Goal: Navigation & Orientation: Find specific page/section

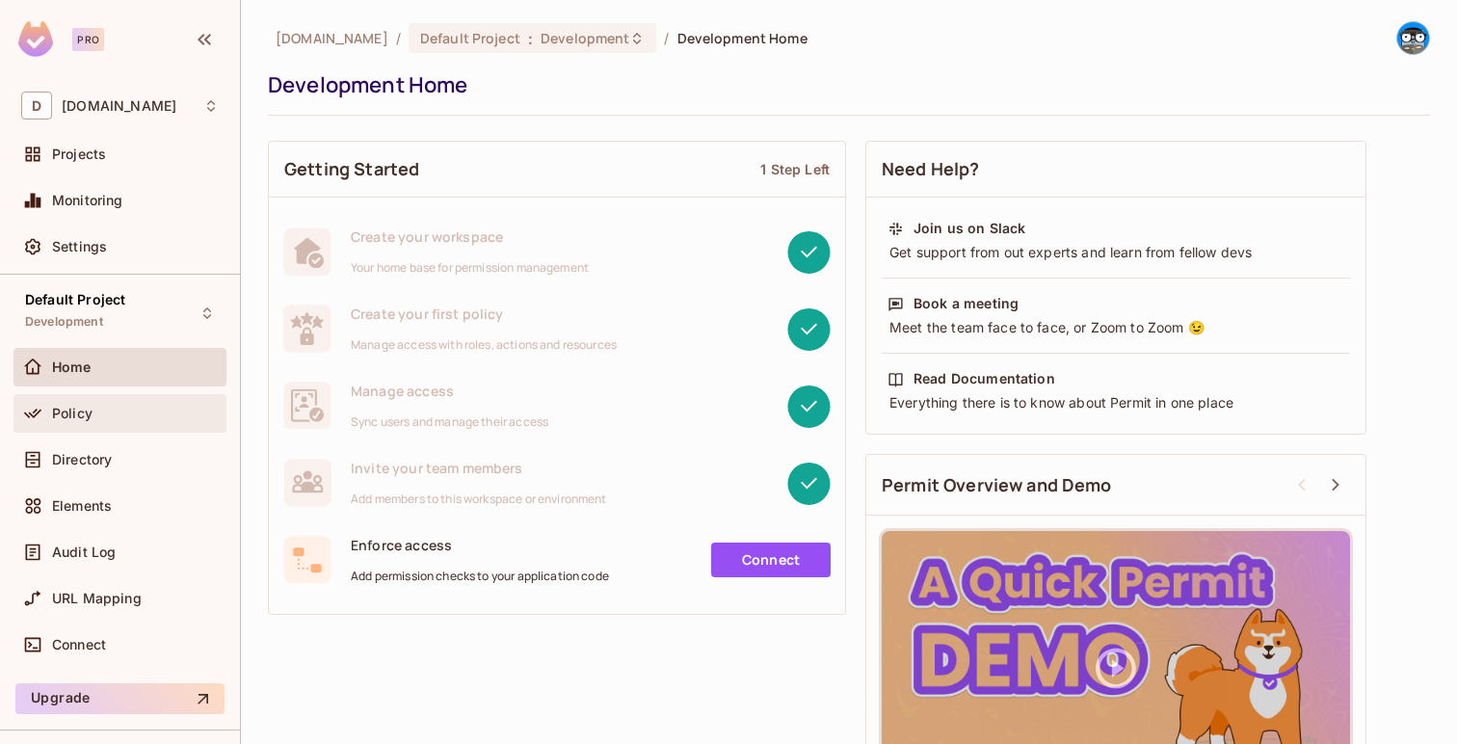
click at [203, 424] on div "Policy" at bounding box center [120, 413] width 198 height 23
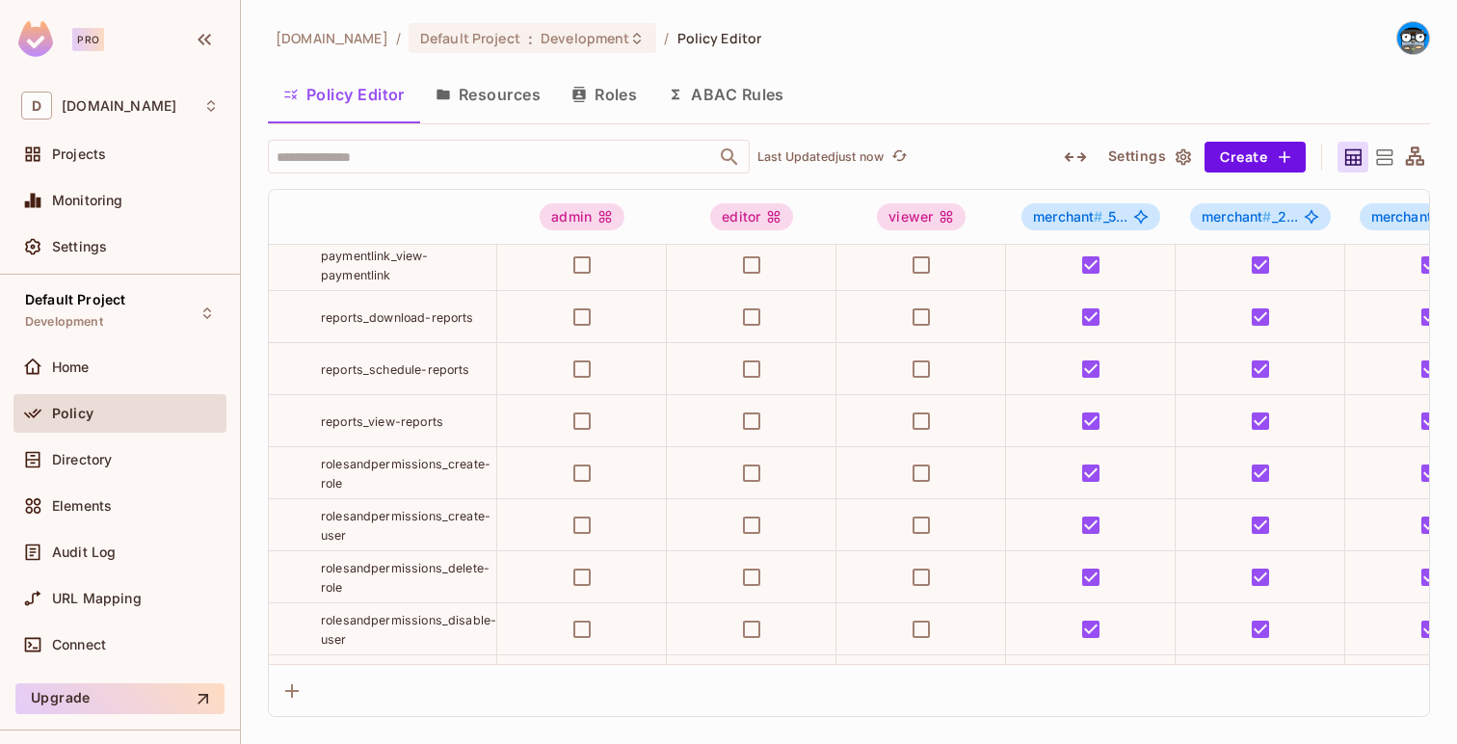
scroll to position [1184, 0]
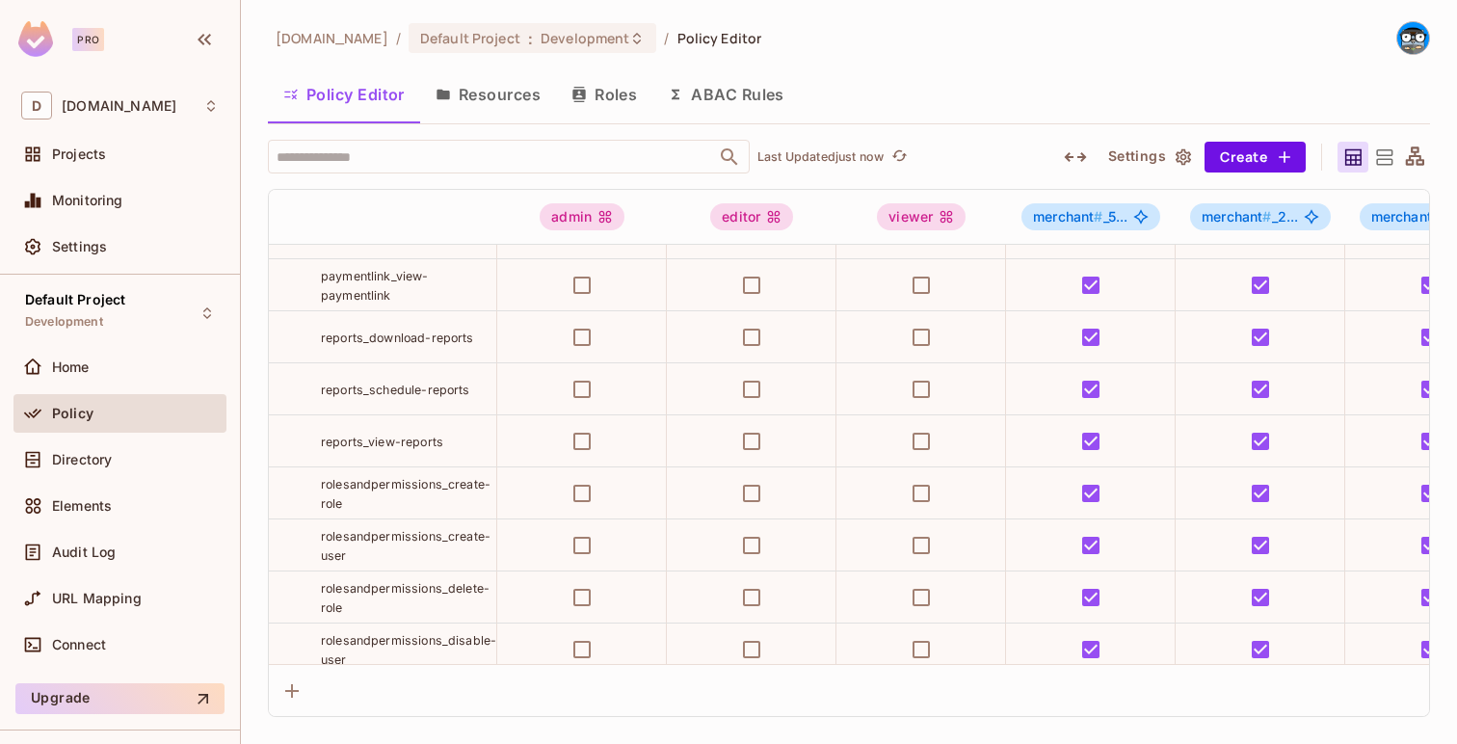
click at [414, 393] on span "reports_schedule-reports" at bounding box center [395, 390] width 149 height 14
copy tr "reports_schedule-reports"
click at [437, 339] on span "reports_download-reports" at bounding box center [397, 338] width 153 height 14
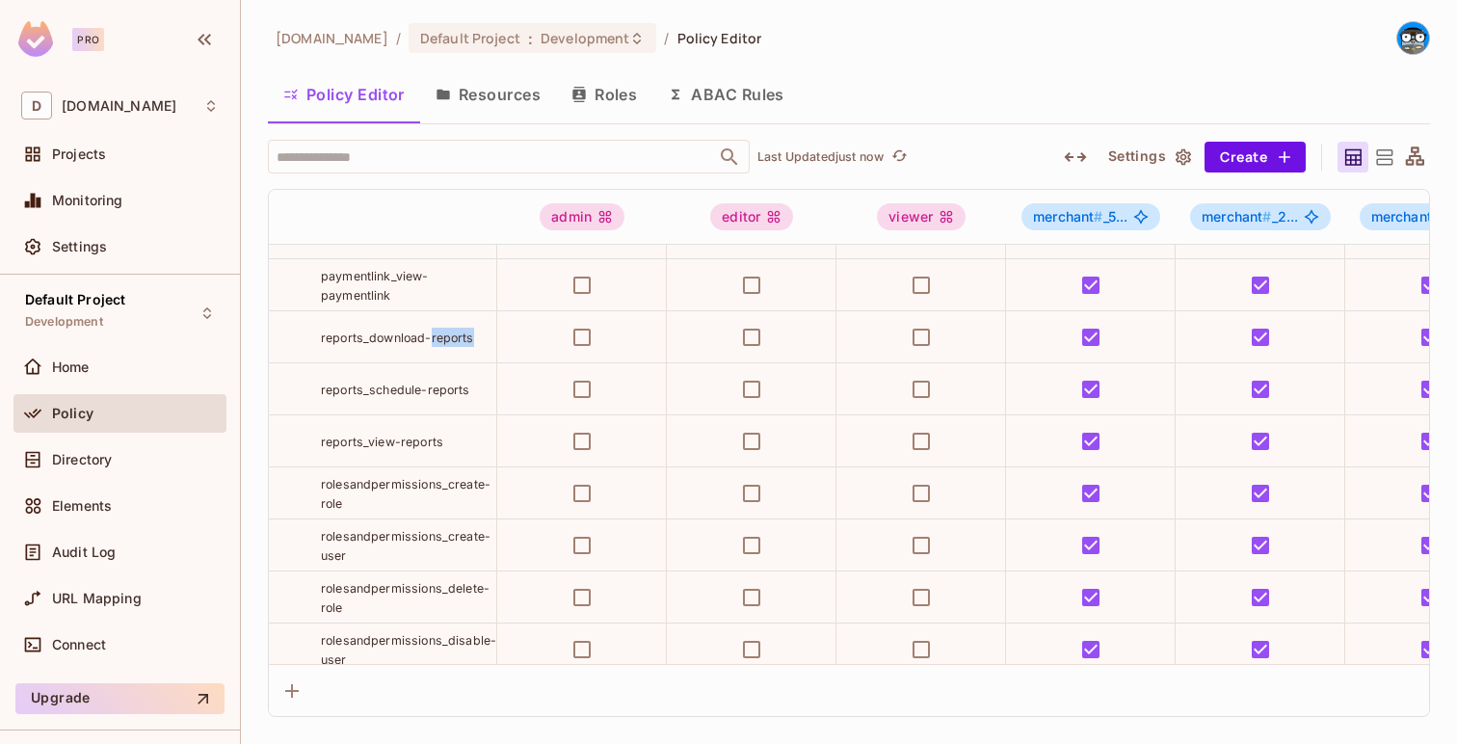
click at [437, 339] on span "reports_download-reports" at bounding box center [397, 338] width 153 height 14
click at [425, 441] on span "reports_view-reports" at bounding box center [382, 442] width 122 height 14
copy tr "reports_view-reports"
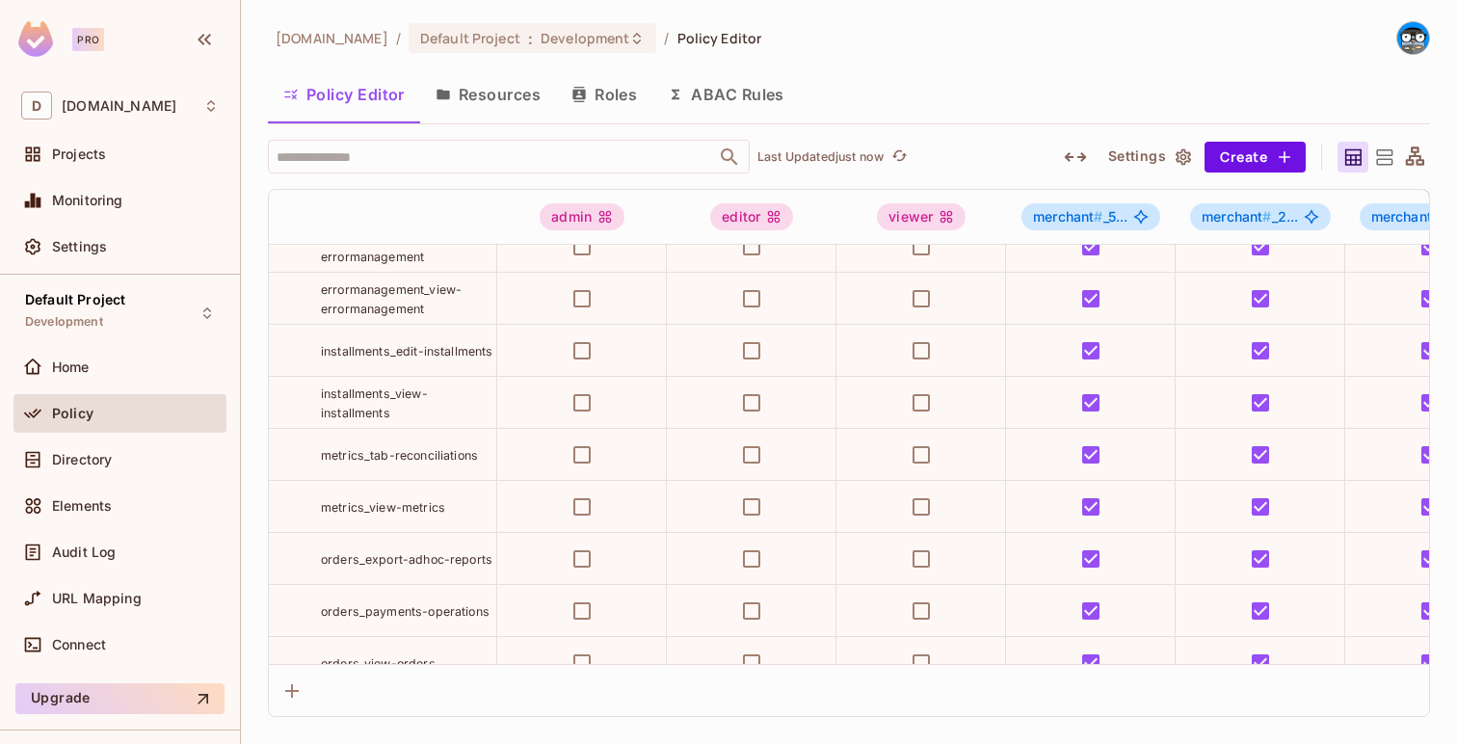
scroll to position [833, 0]
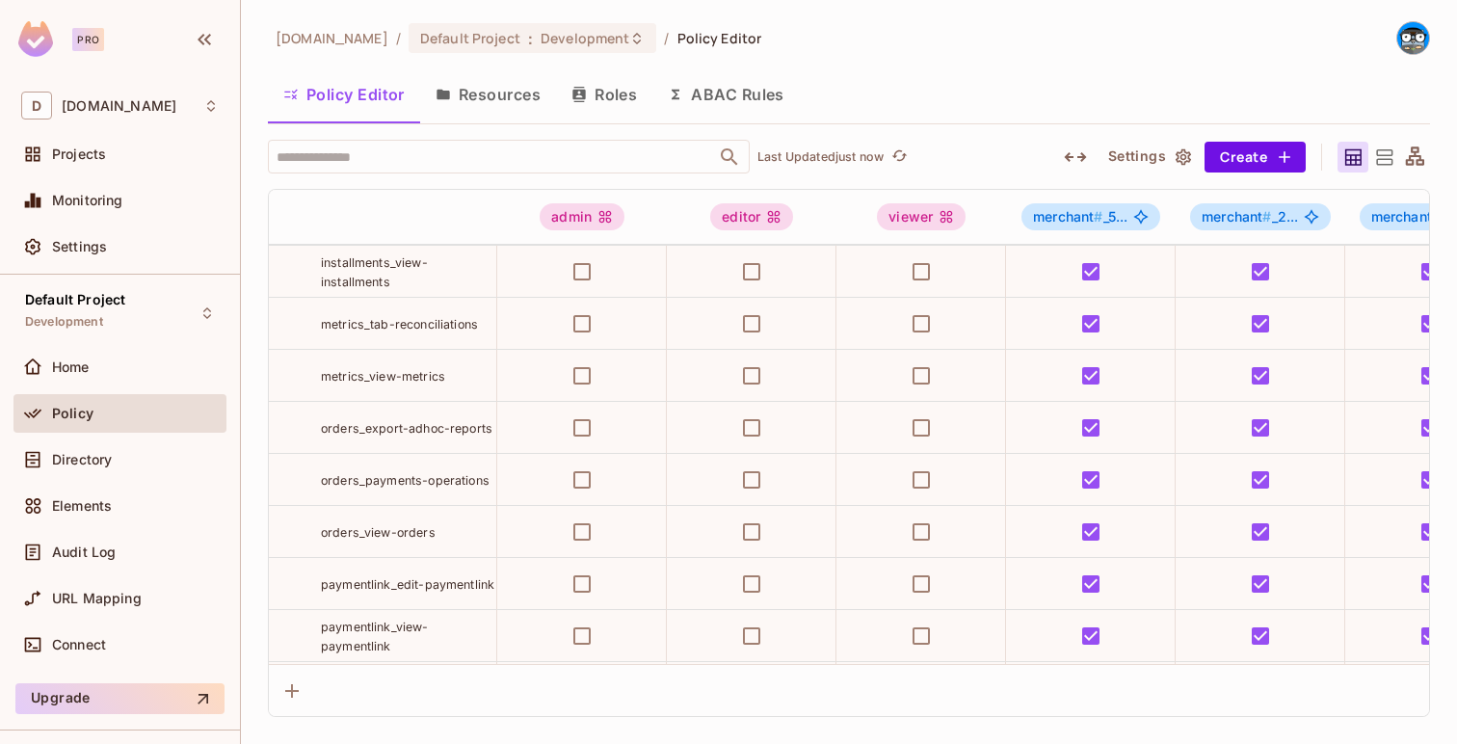
click at [419, 434] on span "orders_export-adhoc-reports" at bounding box center [407, 428] width 172 height 14
copy tr "orders_export-adhoc-reports"
click at [422, 474] on span "orders_payments-operations" at bounding box center [405, 480] width 169 height 14
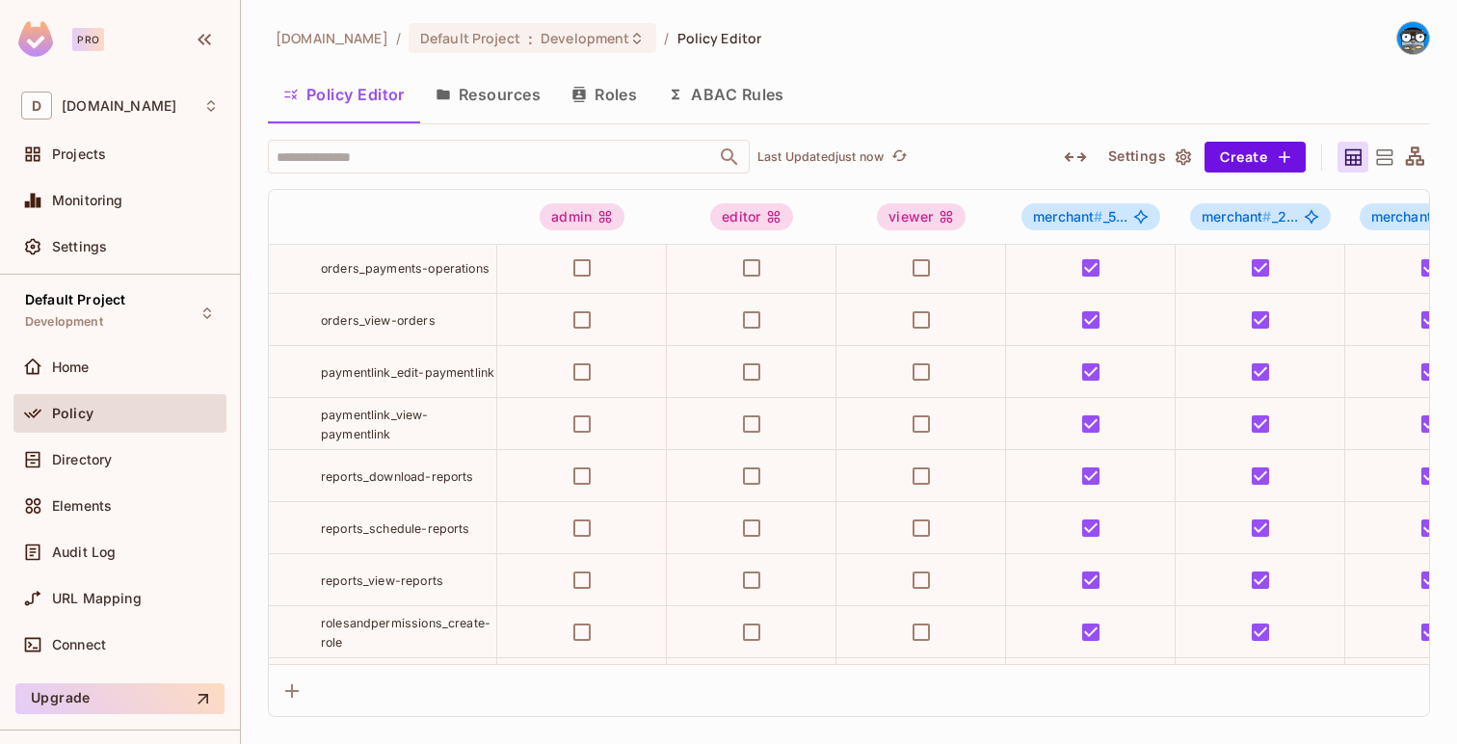
scroll to position [1056, 0]
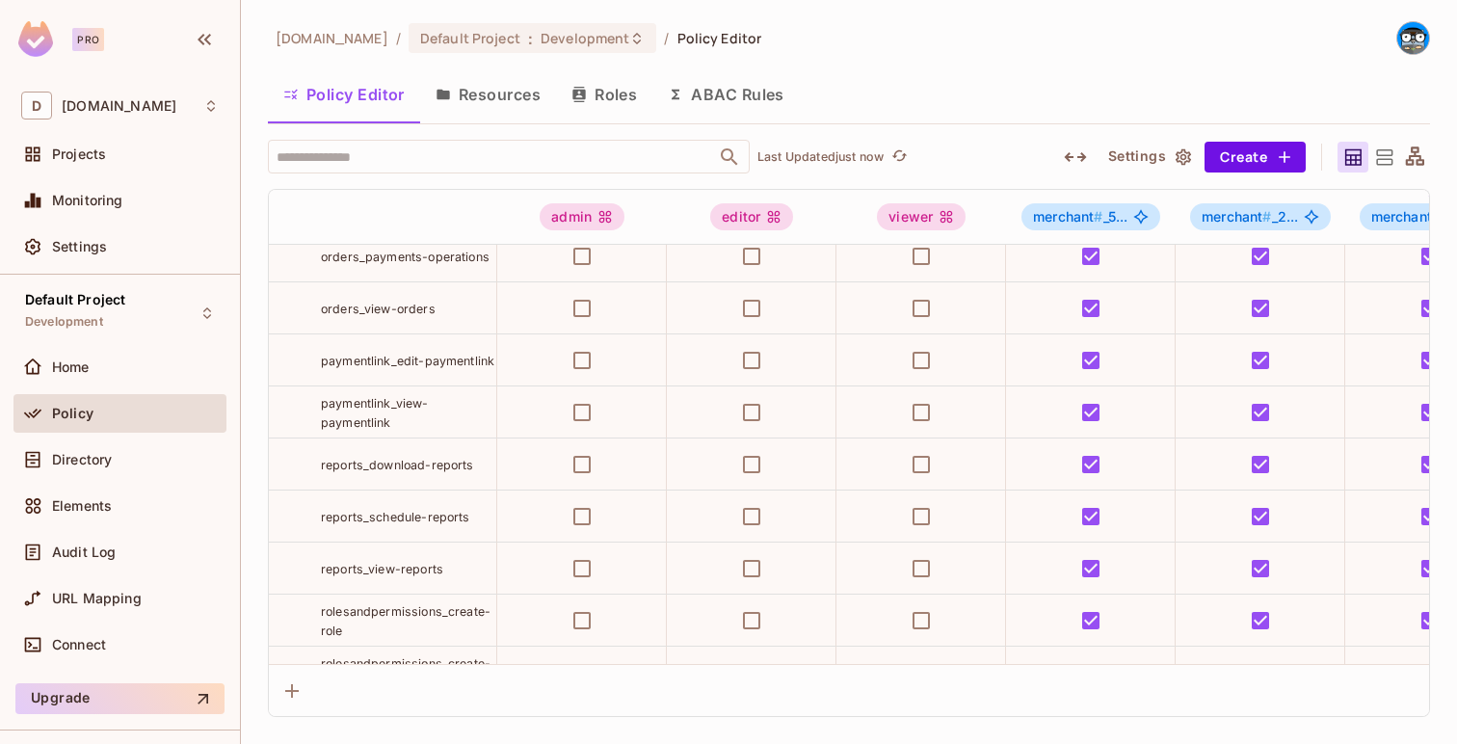
click at [413, 460] on span "reports_download-reports" at bounding box center [397, 465] width 153 height 14
copy tr "reports_download-reports"
click at [424, 511] on span "reports_schedule-reports" at bounding box center [395, 517] width 149 height 14
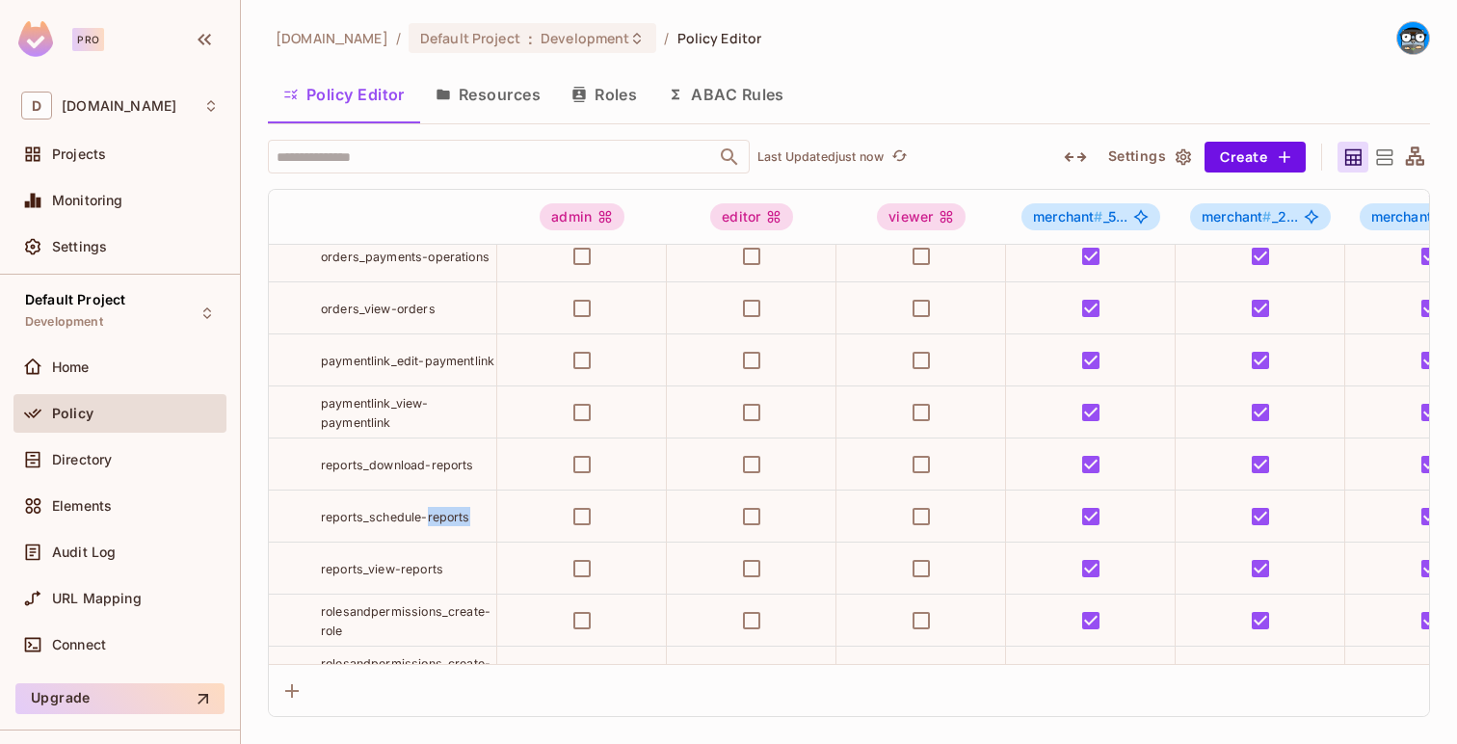
click at [424, 511] on span "reports_schedule-reports" at bounding box center [395, 517] width 149 height 14
click at [424, 568] on span "reports_view-reports" at bounding box center [382, 569] width 122 height 14
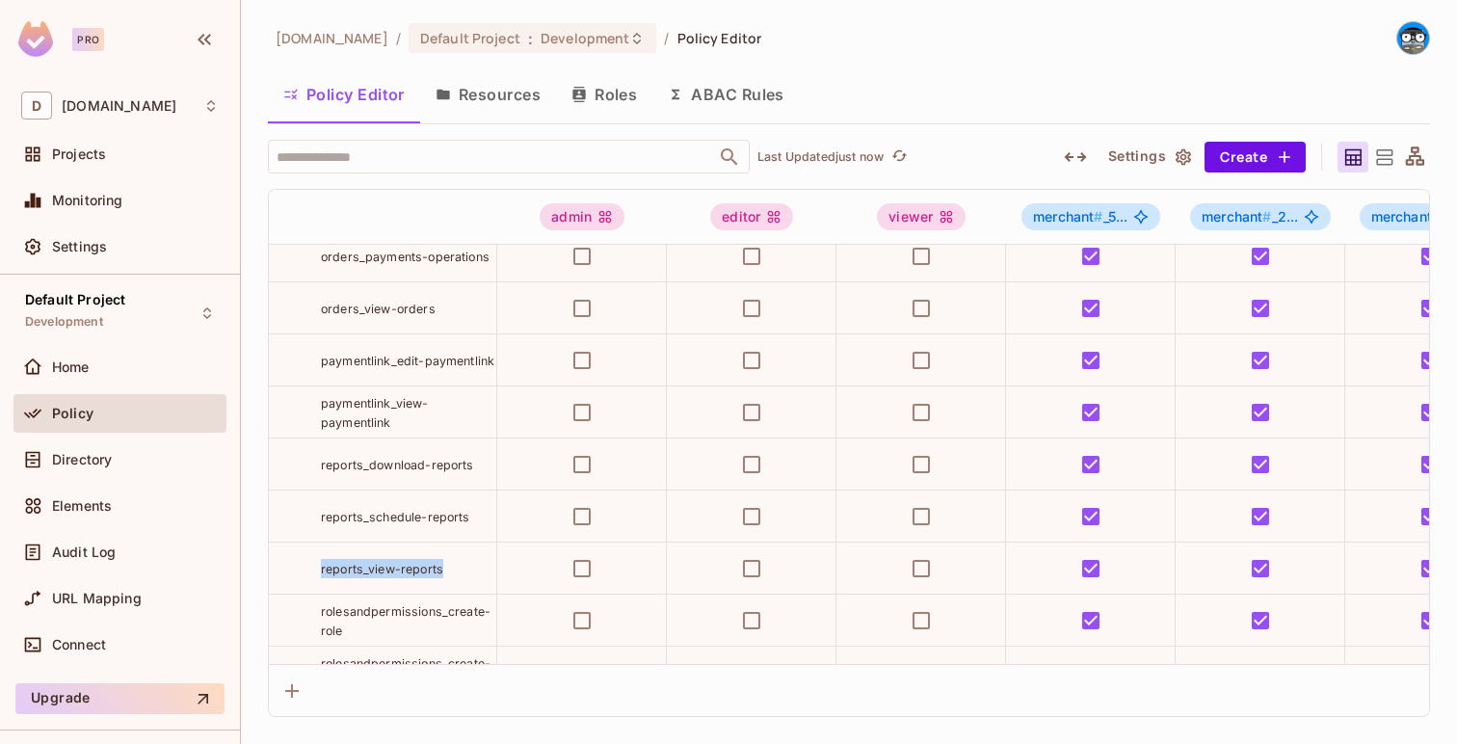
copy tr "reports_view-reports"
click at [404, 469] on span "reports_download-reports" at bounding box center [397, 465] width 153 height 14
copy tr "reports_download-reports"
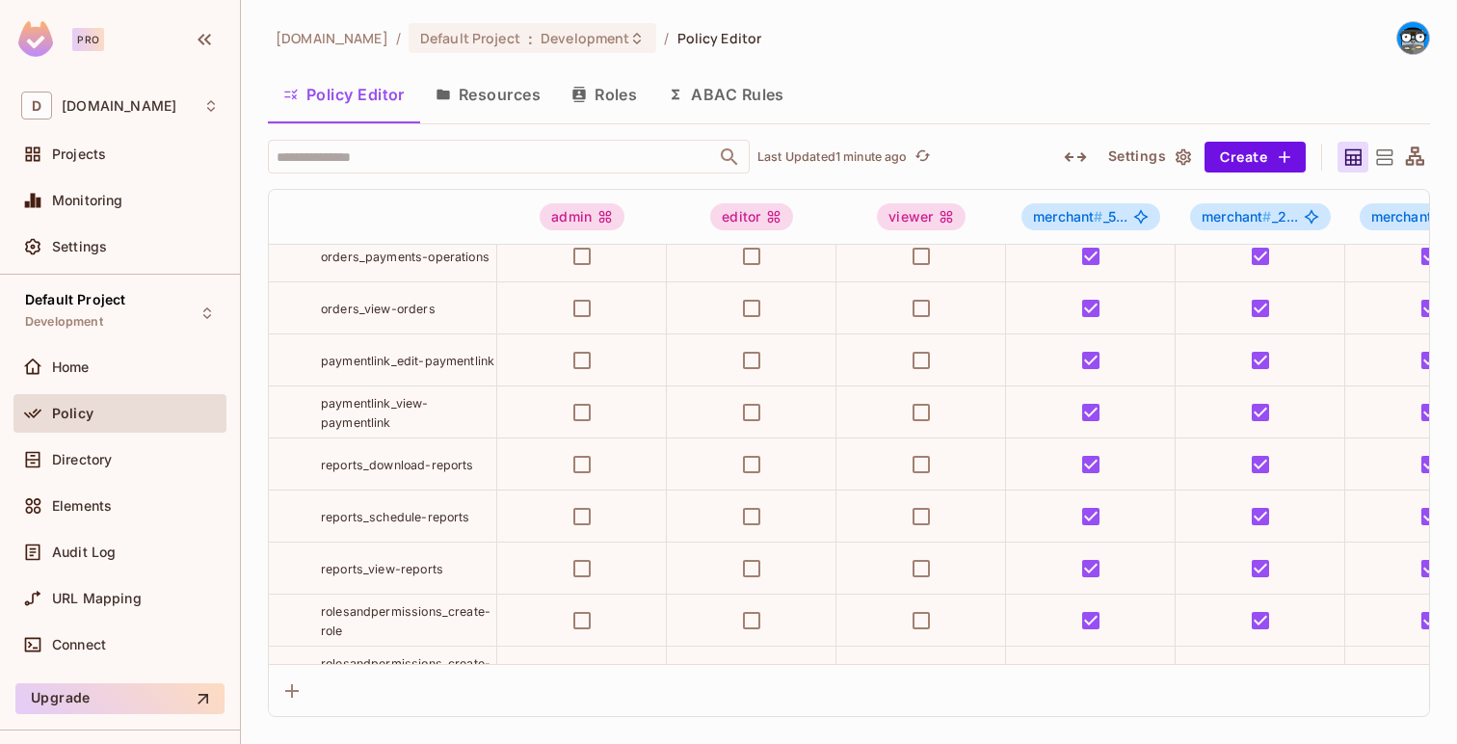
click at [431, 510] on span "reports_schedule-reports" at bounding box center [395, 517] width 149 height 14
copy tr "reports_schedule-reports"
